Goal: Check status

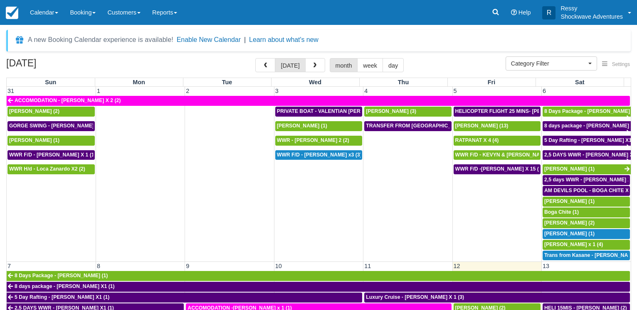
select select
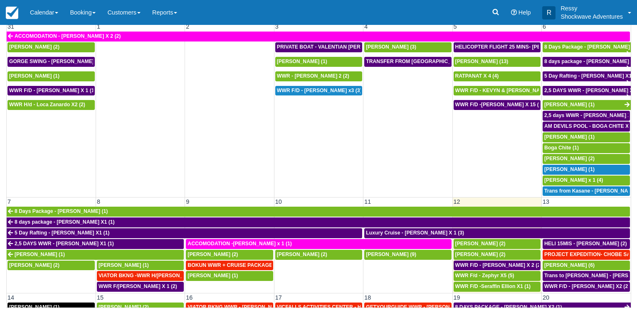
scroll to position [40, 0]
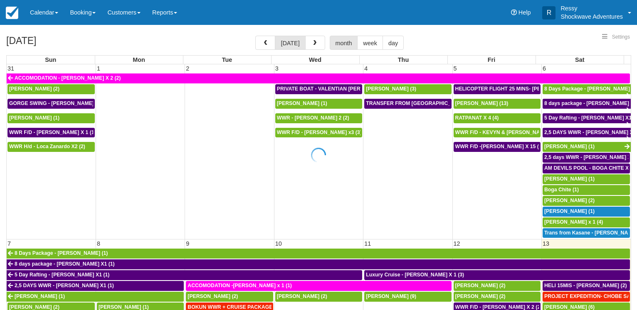
select select
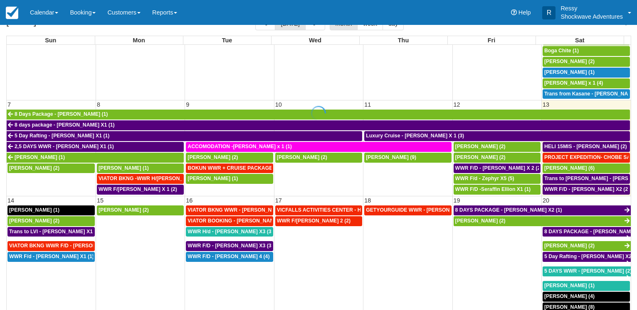
scroll to position [64, 0]
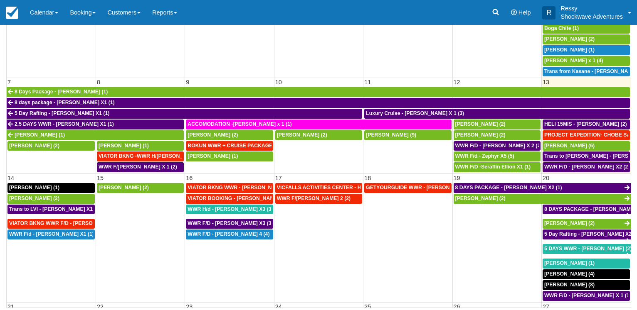
select select
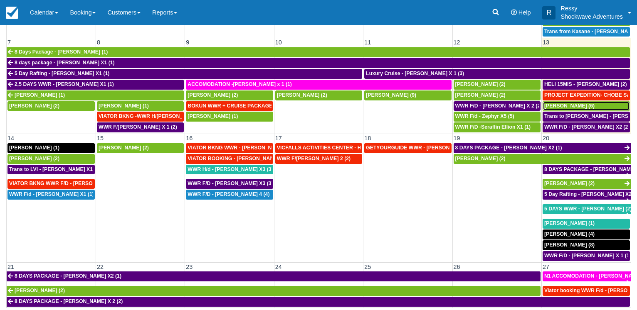
click at [562, 104] on span "[PERSON_NAME] (6)" at bounding box center [569, 106] width 50 height 6
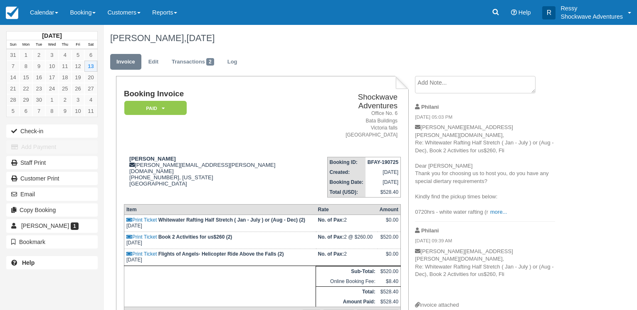
click at [496, 199] on p "[PERSON_NAME][EMAIL_ADDRESS][PERSON_NAME][DOMAIN_NAME], Re: Whitewater Rafting …" at bounding box center [485, 170] width 140 height 92
click at [495, 209] on link "more..." at bounding box center [498, 212] width 17 height 6
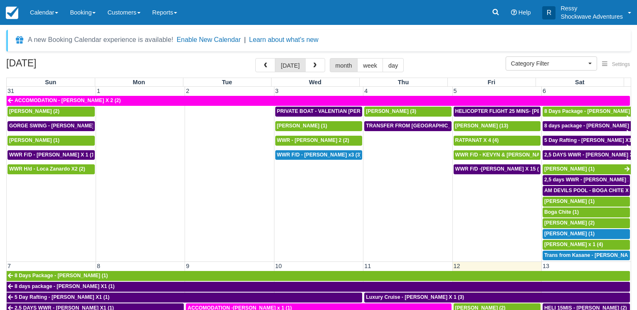
select select
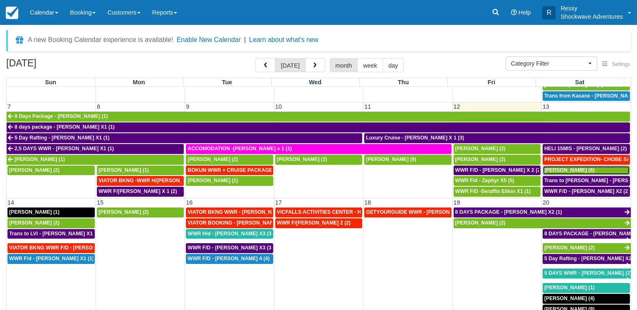
click at [569, 168] on span "[PERSON_NAME] (6)" at bounding box center [569, 170] width 50 height 6
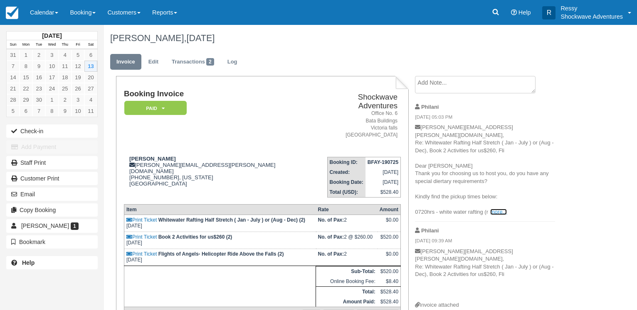
click at [501, 209] on link "more..." at bounding box center [498, 212] width 17 height 6
